Goal: Task Accomplishment & Management: Manage account settings

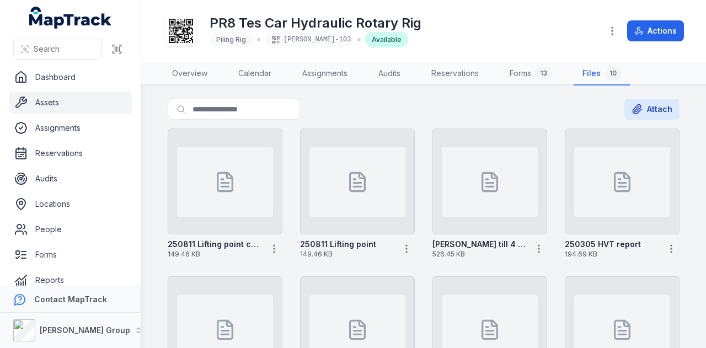
click at [88, 98] on link "Assets" at bounding box center [70, 103] width 123 height 22
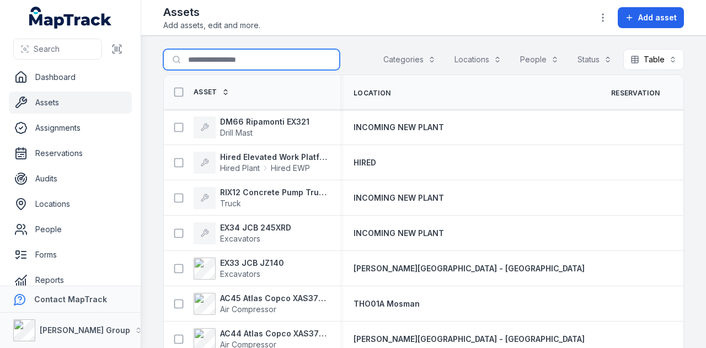
click at [197, 52] on input "Search for assets" at bounding box center [251, 59] width 176 height 21
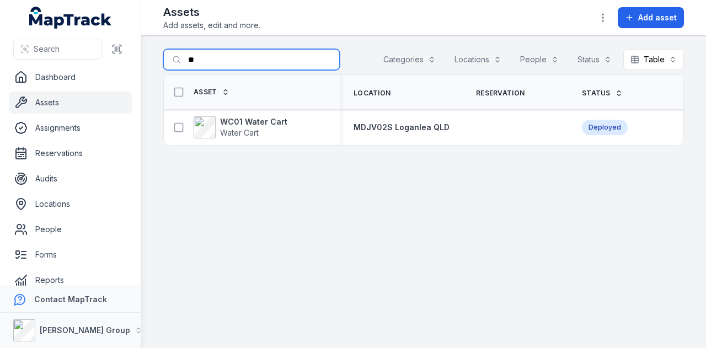
type input "*"
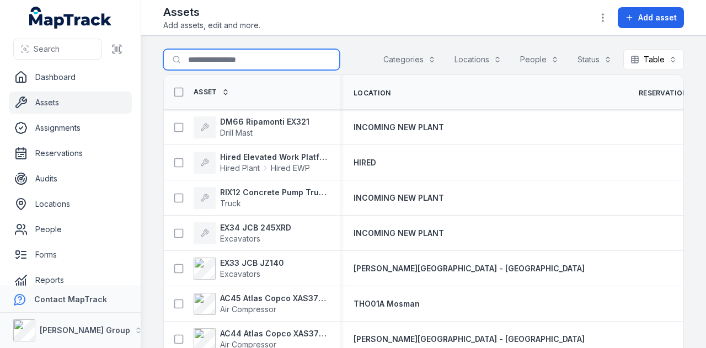
scroll to position [55, 0]
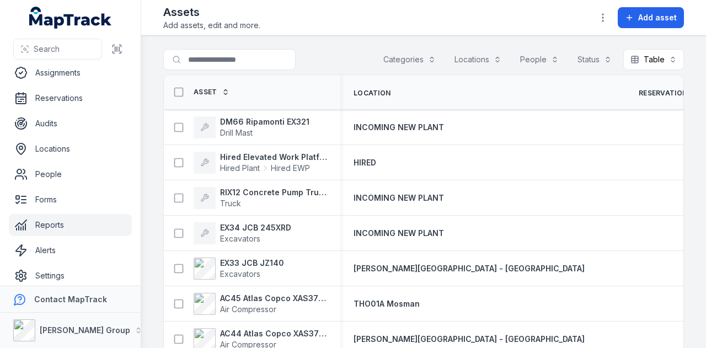
click at [87, 223] on link "Reports" at bounding box center [70, 225] width 123 height 22
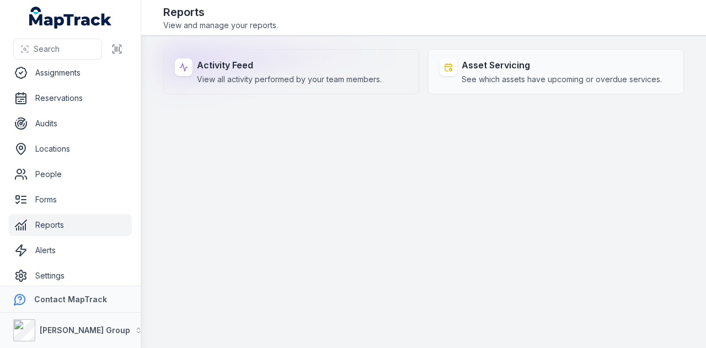
click at [251, 60] on strong "Activity Feed" at bounding box center [289, 64] width 185 height 13
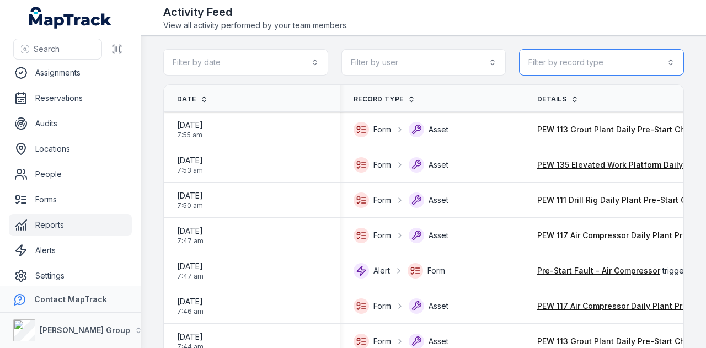
click at [638, 63] on button "Filter by record type" at bounding box center [601, 62] width 165 height 26
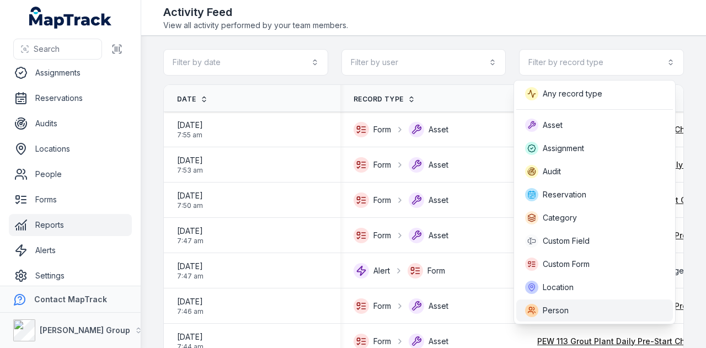
click at [588, 309] on div "Person" at bounding box center [594, 310] width 139 height 13
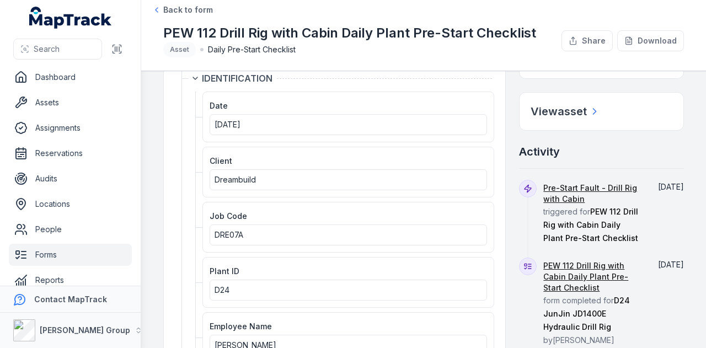
scroll to position [165, 0]
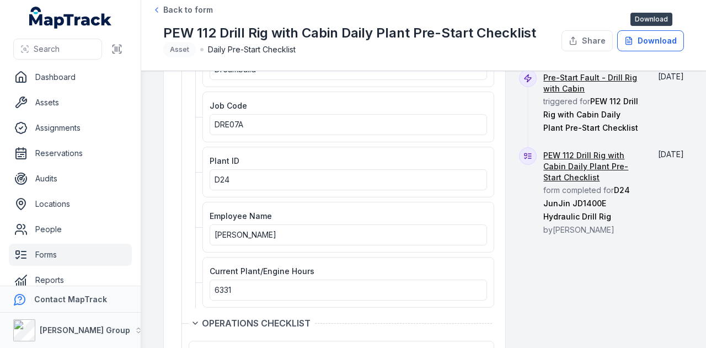
click at [653, 36] on button "Download" at bounding box center [650, 40] width 67 height 21
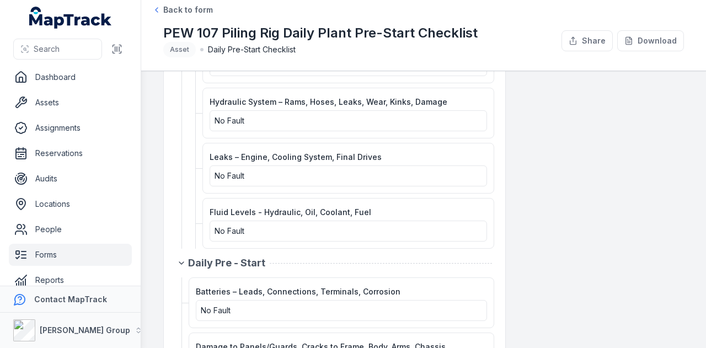
scroll to position [648, 0]
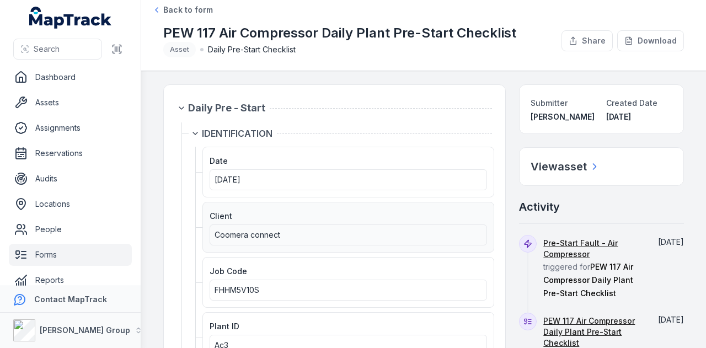
scroll to position [165, 0]
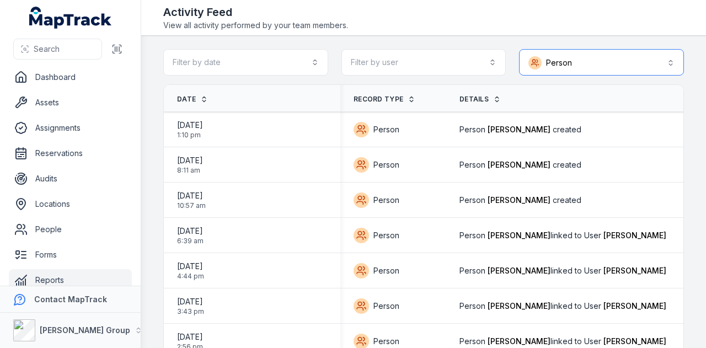
click at [579, 64] on button "Person ******" at bounding box center [601, 62] width 165 height 26
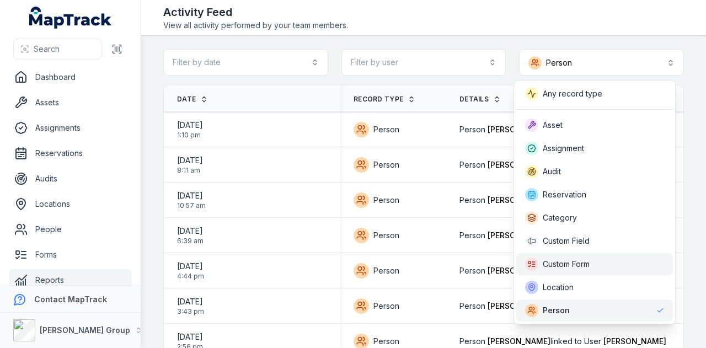
click at [589, 270] on div "Custom Form" at bounding box center [557, 263] width 64 height 13
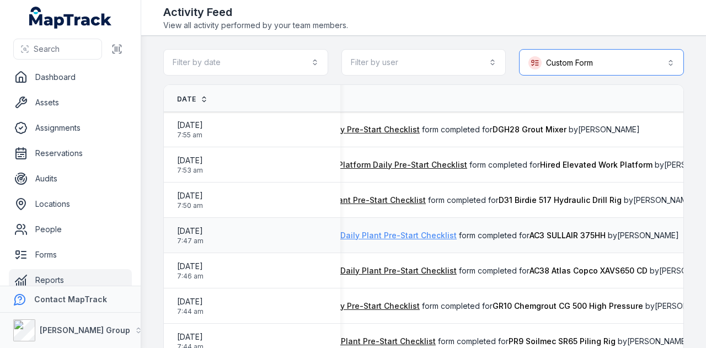
scroll to position [0, 229]
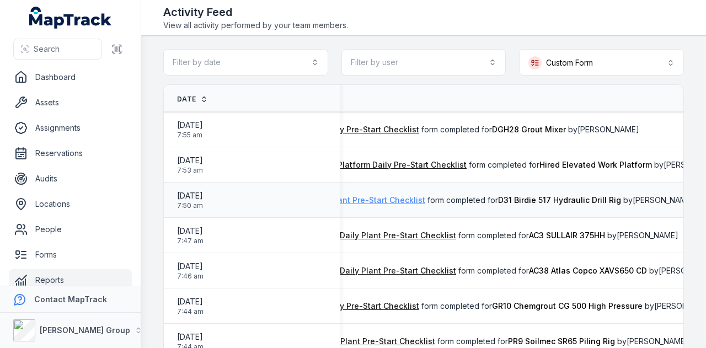
click at [400, 202] on link "PEW 111 Drill Rig Daily Plant Pre-Start Checklist" at bounding box center [335, 200] width 179 height 11
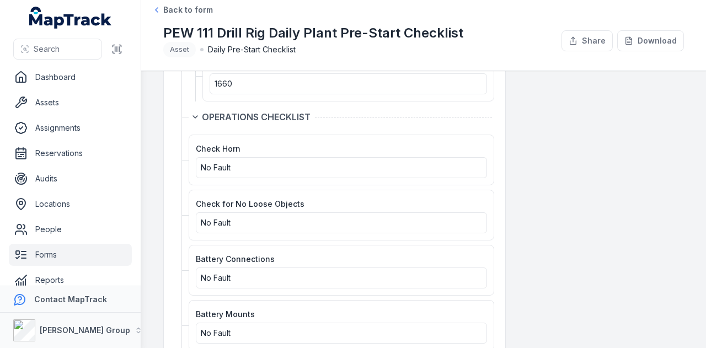
scroll to position [386, 0]
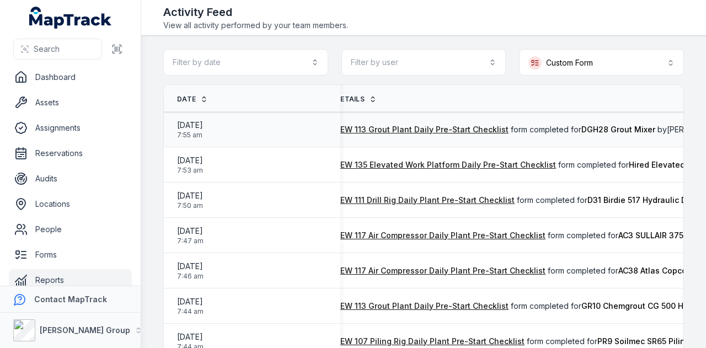
scroll to position [0, 133]
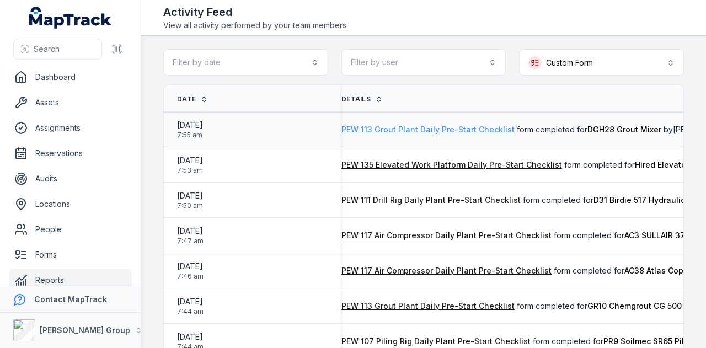
click at [477, 127] on link "PEW 113 Grout Plant Daily Pre-Start Checklist" at bounding box center [427, 129] width 173 height 11
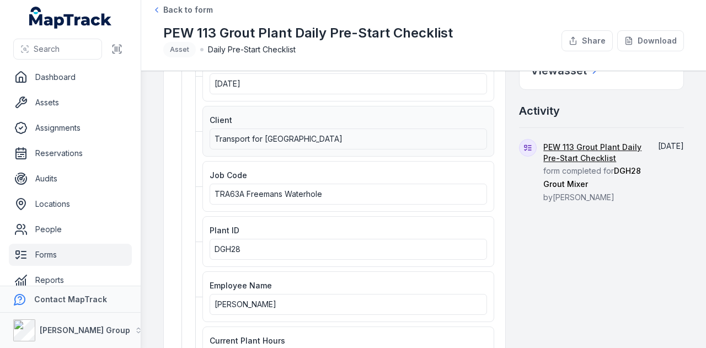
scroll to position [110, 0]
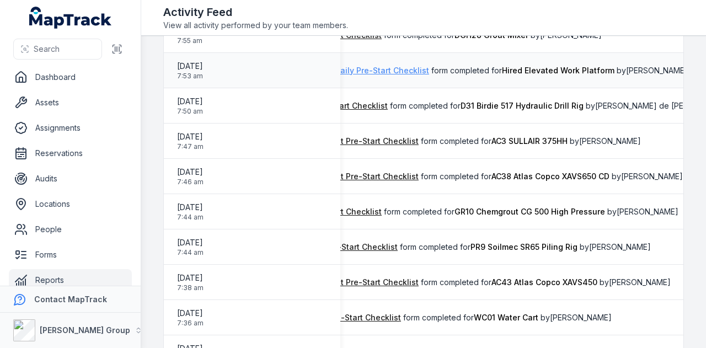
scroll to position [110, 0]
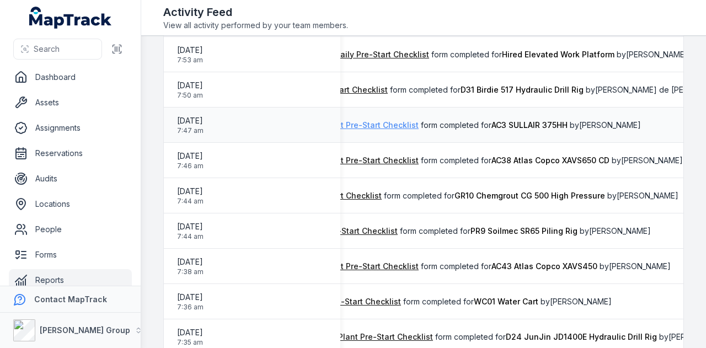
click at [394, 125] on link "PEW 117 Air Compressor Daily Plant Pre-Start Checklist" at bounding box center [313, 125] width 210 height 11
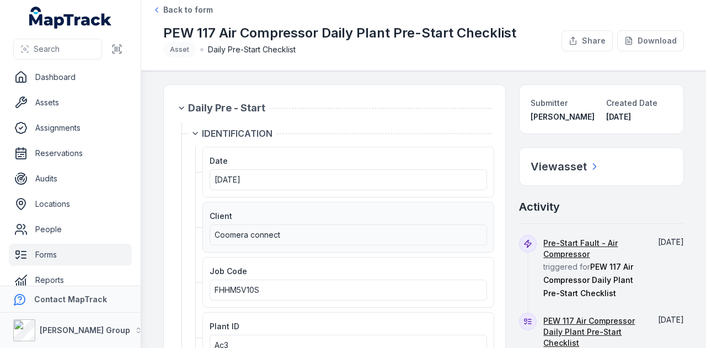
scroll to position [55, 0]
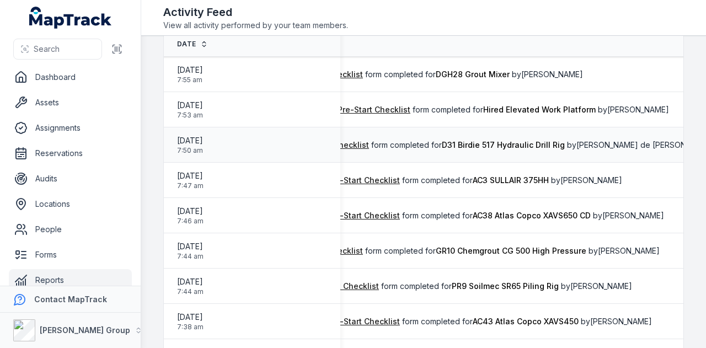
scroll to position [0, 284]
click at [374, 217] on link "PEW 117 Air Compressor Daily Plant Pre-Start Checklist" at bounding box center [295, 215] width 210 height 11
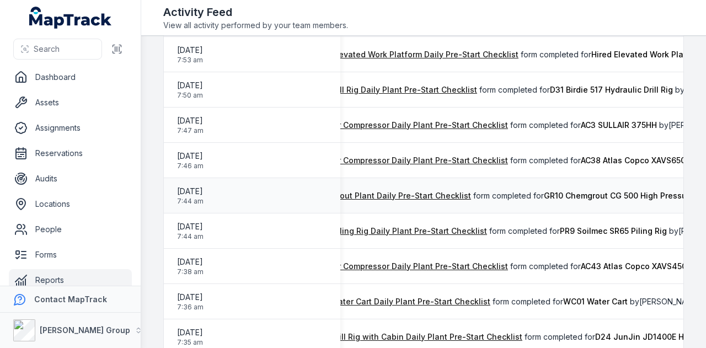
scroll to position [0, 178]
click at [453, 198] on link "PEW 113 Grout Plant Daily Pre-Start Checklist" at bounding box center [383, 195] width 173 height 11
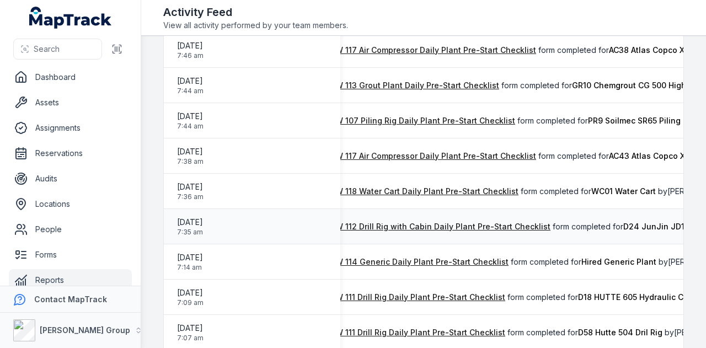
scroll to position [276, 0]
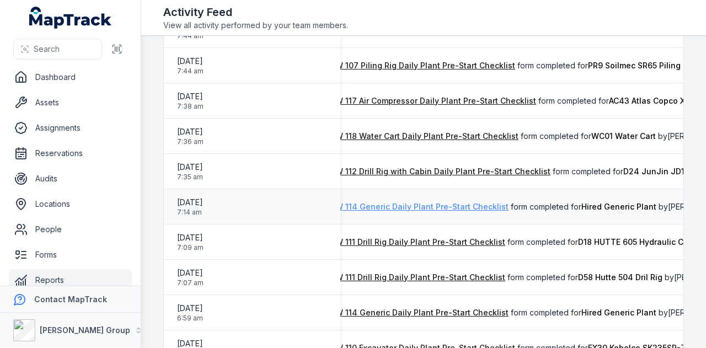
click at [454, 205] on link "PEW 114 Generic Daily Plant Pre-Start Checklist" at bounding box center [417, 206] width 182 height 11
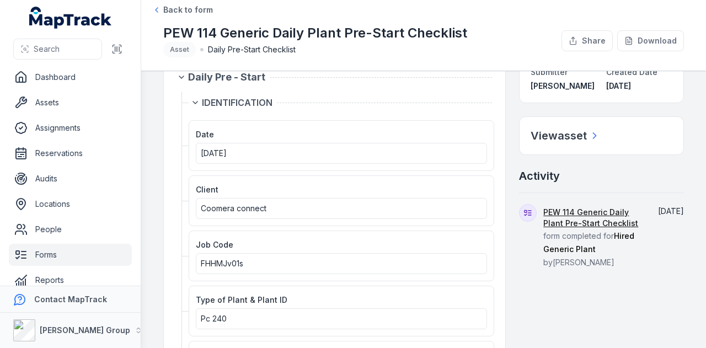
scroll to position [55, 0]
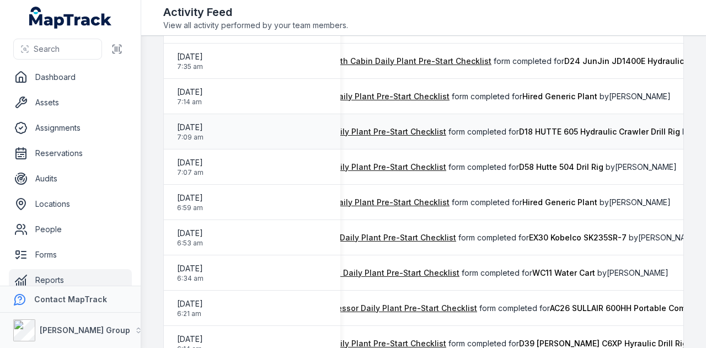
scroll to position [0, 156]
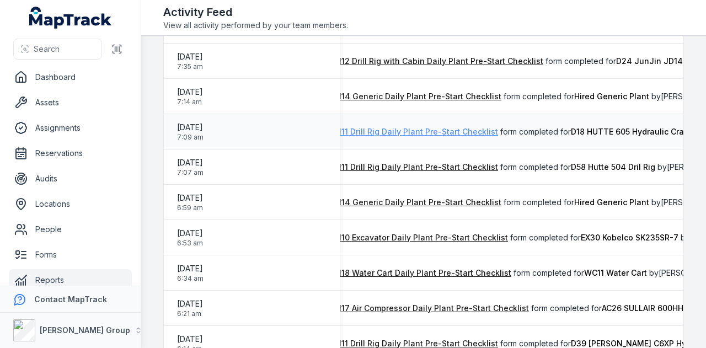
click at [379, 132] on link "PEW 111 Drill Rig Daily Plant Pre-Start Checklist" at bounding box center [408, 131] width 179 height 11
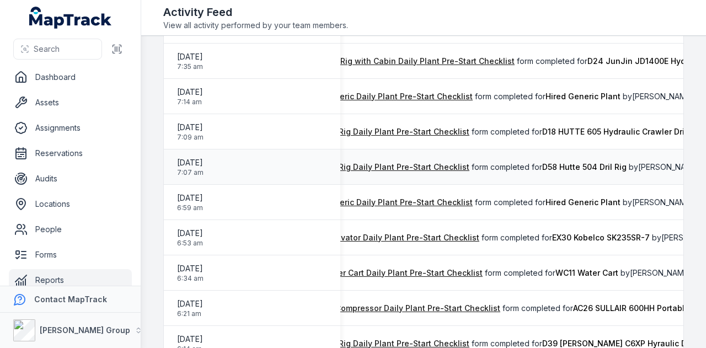
scroll to position [0, 178]
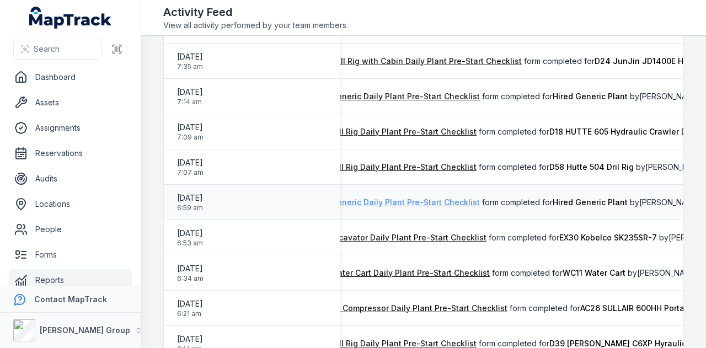
click at [447, 199] on link "PEW 114 Generic Daily Plant Pre-Start Checklist" at bounding box center [388, 202] width 182 height 11
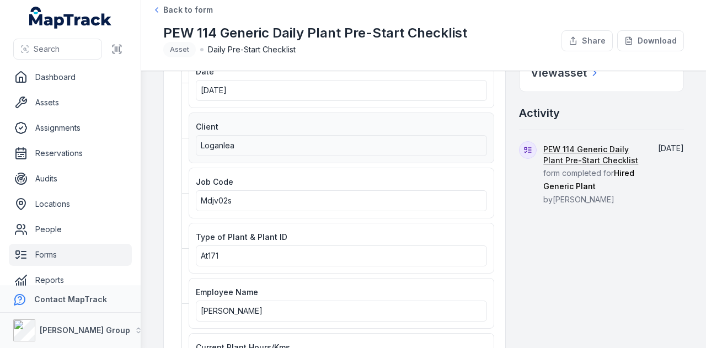
scroll to position [110, 0]
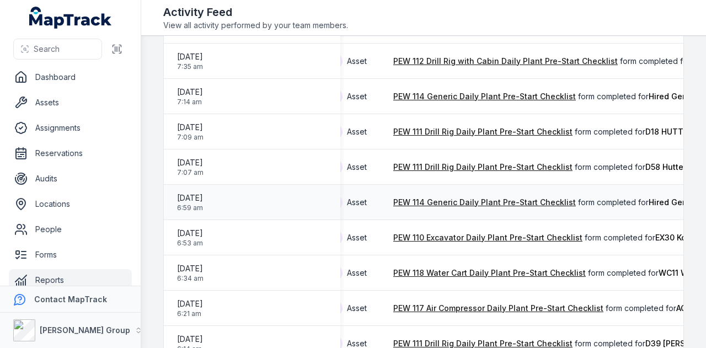
scroll to position [0, 82]
click at [466, 235] on link "PEW 110 Excavator Daily Plant Pre-Start Checklist" at bounding box center [487, 237] width 189 height 11
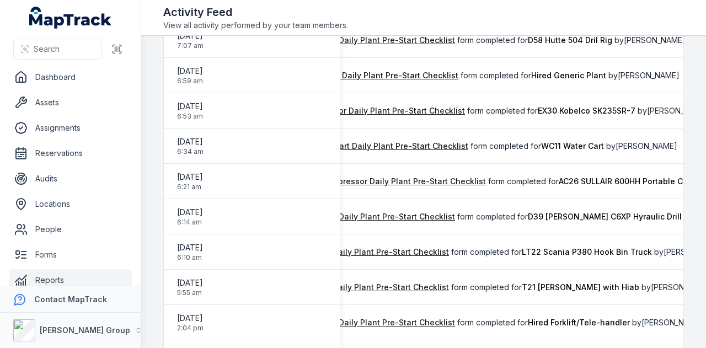
scroll to position [496, 0]
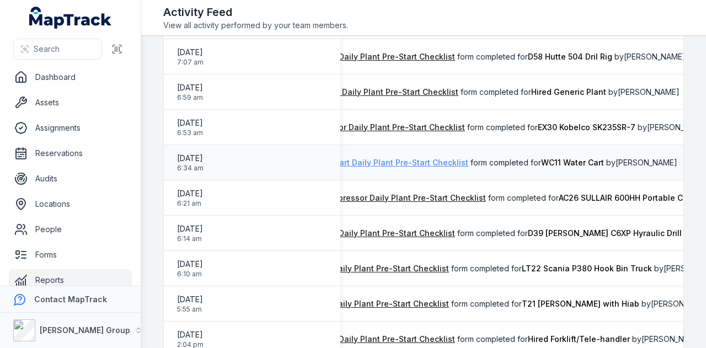
click at [432, 160] on link "PEW 118 Water Cart Daily Plant Pre-Start Checklist" at bounding box center [372, 162] width 192 height 11
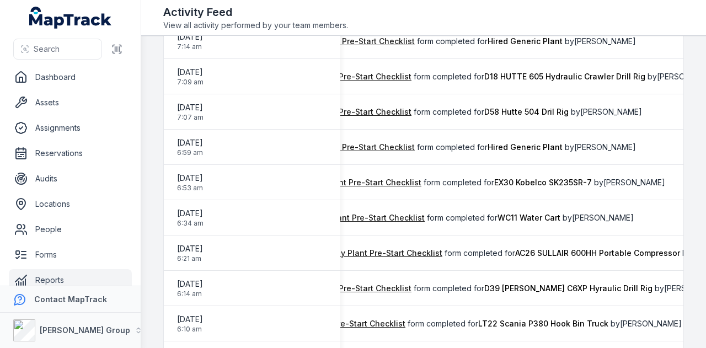
scroll to position [496, 0]
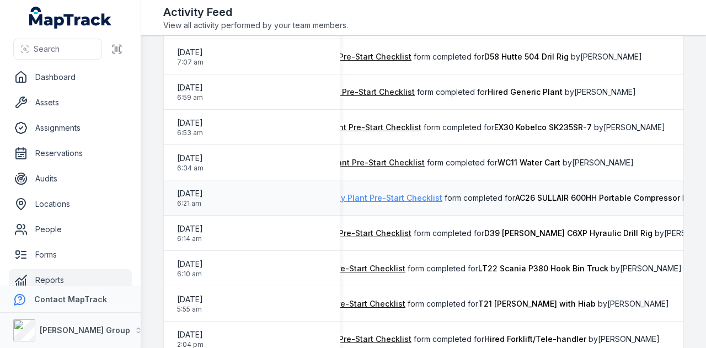
click at [424, 196] on link "PEW 117 Air Compressor Daily Plant Pre-Start Checklist" at bounding box center [337, 197] width 210 height 11
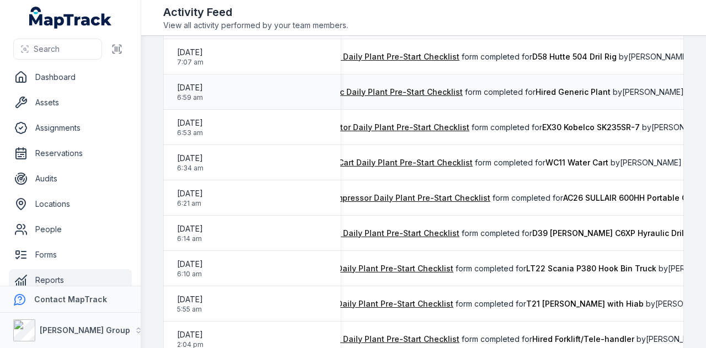
scroll to position [0, 194]
click at [444, 232] on link "PEW 111 Drill Rig Daily Plant Pre-Start Checklist" at bounding box center [370, 233] width 179 height 11
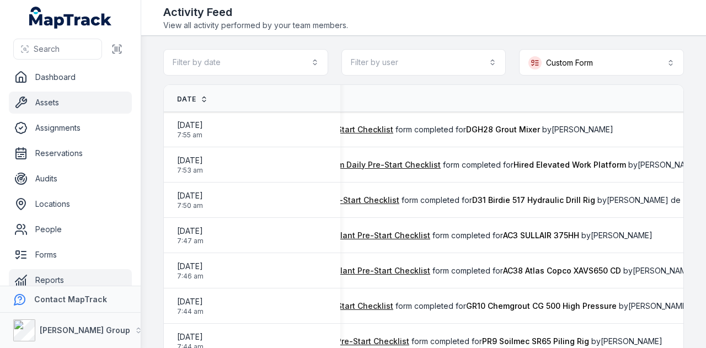
click at [87, 105] on link "Assets" at bounding box center [70, 103] width 123 height 22
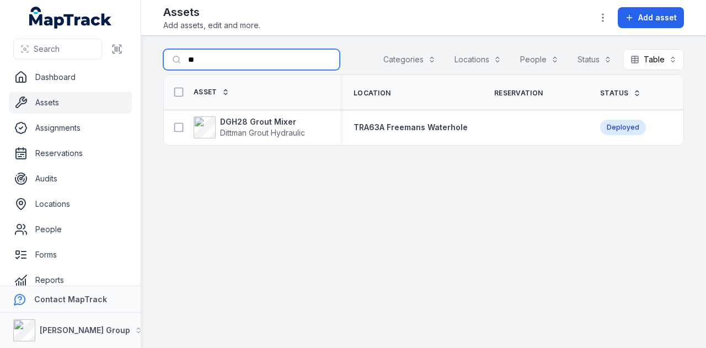
type input "*"
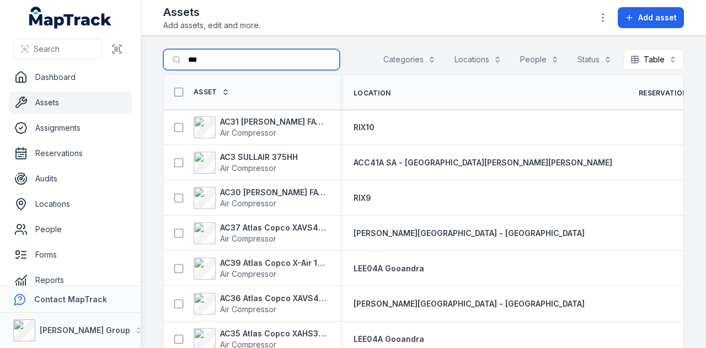
type input "***"
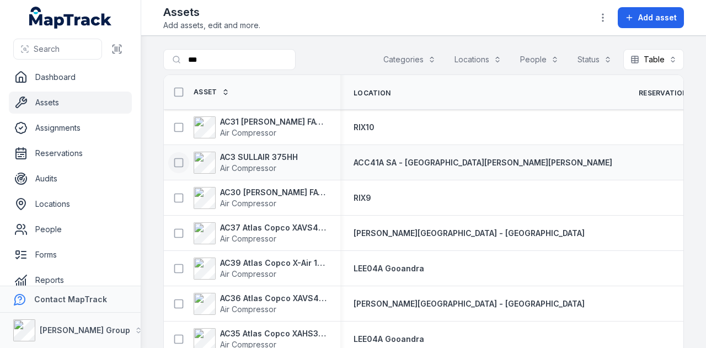
click at [180, 159] on icon at bounding box center [178, 162] width 11 height 11
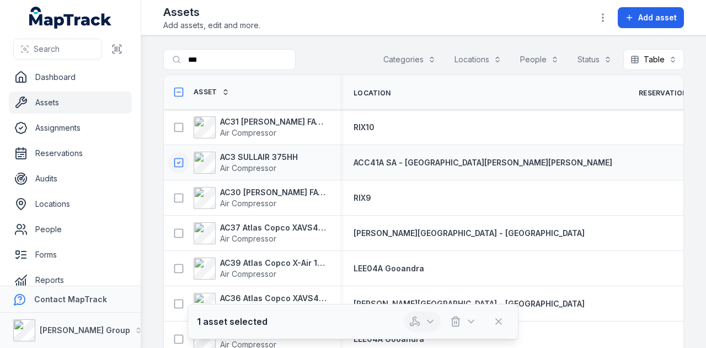
click at [429, 321] on icon "button" at bounding box center [430, 321] width 6 height 3
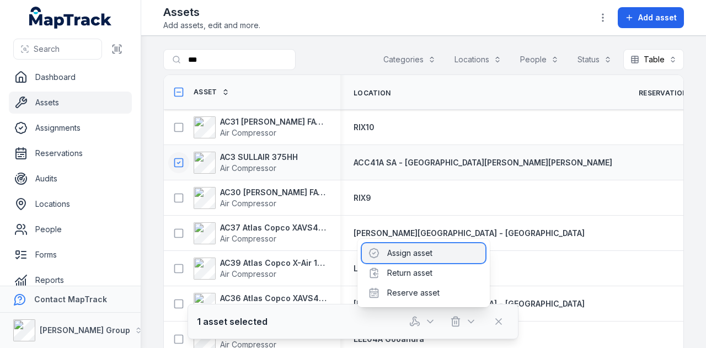
click at [427, 255] on div "Assign asset" at bounding box center [423, 253] width 123 height 20
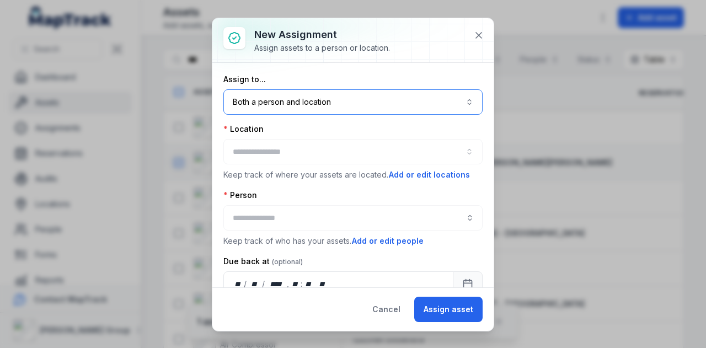
click at [320, 104] on button "Both a person and location ****" at bounding box center [352, 101] width 259 height 25
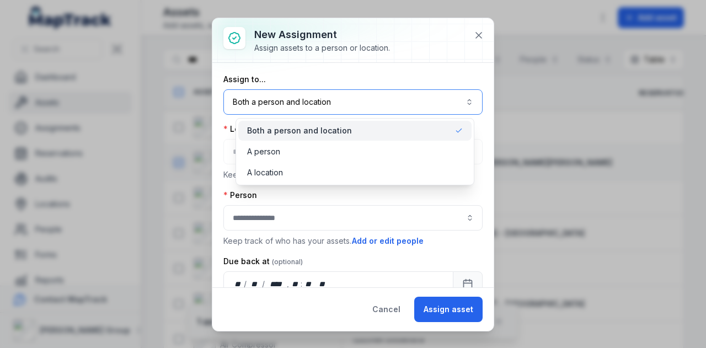
click at [320, 104] on button "Both a person and location ****" at bounding box center [352, 101] width 259 height 25
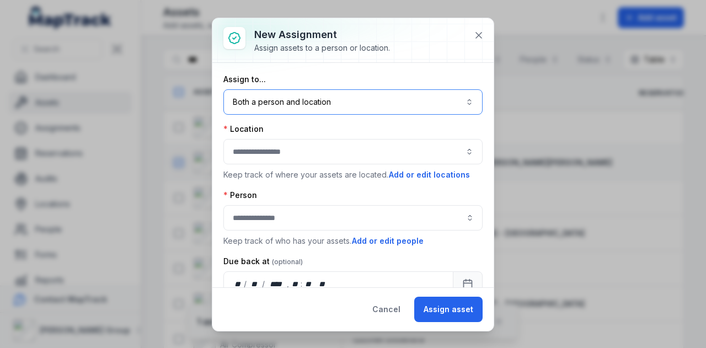
click at [296, 153] on button "button" at bounding box center [352, 151] width 259 height 25
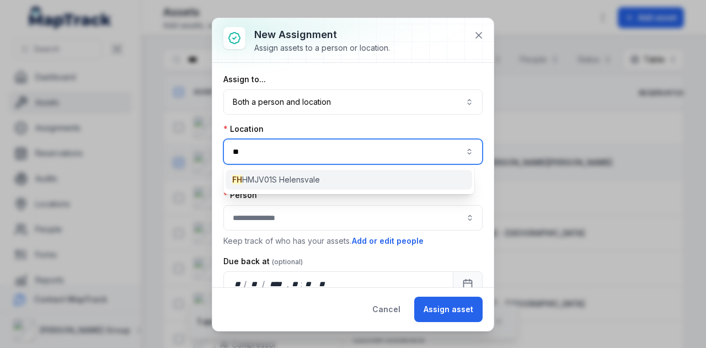
type input "**"
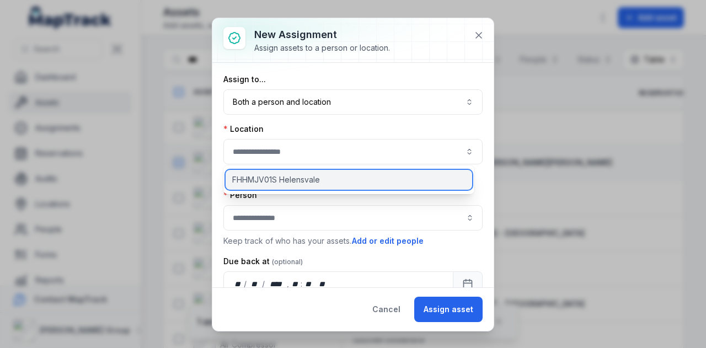
click at [308, 182] on span "FHHMJV01S Helensvale" at bounding box center [276, 179] width 88 height 11
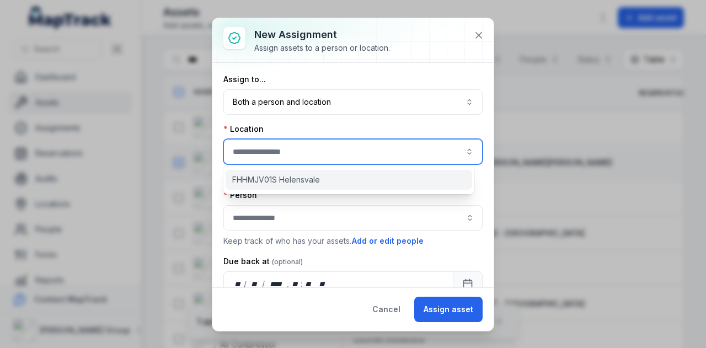
type input "**********"
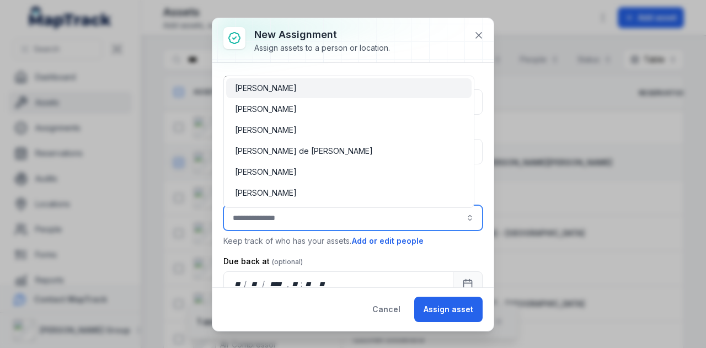
click at [330, 214] on input "assignment-add:person-label" at bounding box center [352, 217] width 259 height 25
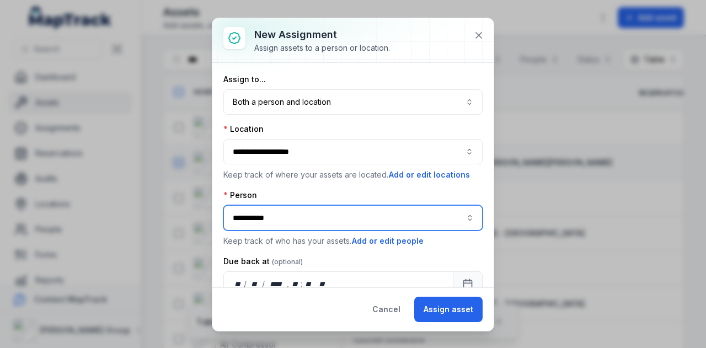
click at [329, 235] on div "[PERSON_NAME]" at bounding box center [348, 245] width 245 height 20
type input "**********"
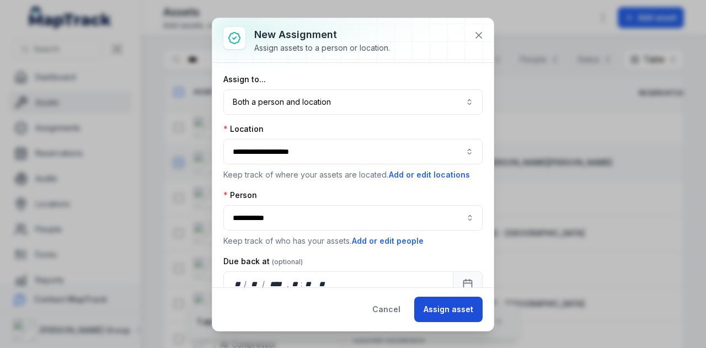
click at [471, 314] on button "Assign asset" at bounding box center [448, 309] width 68 height 25
